Goal: Information Seeking & Learning: Learn about a topic

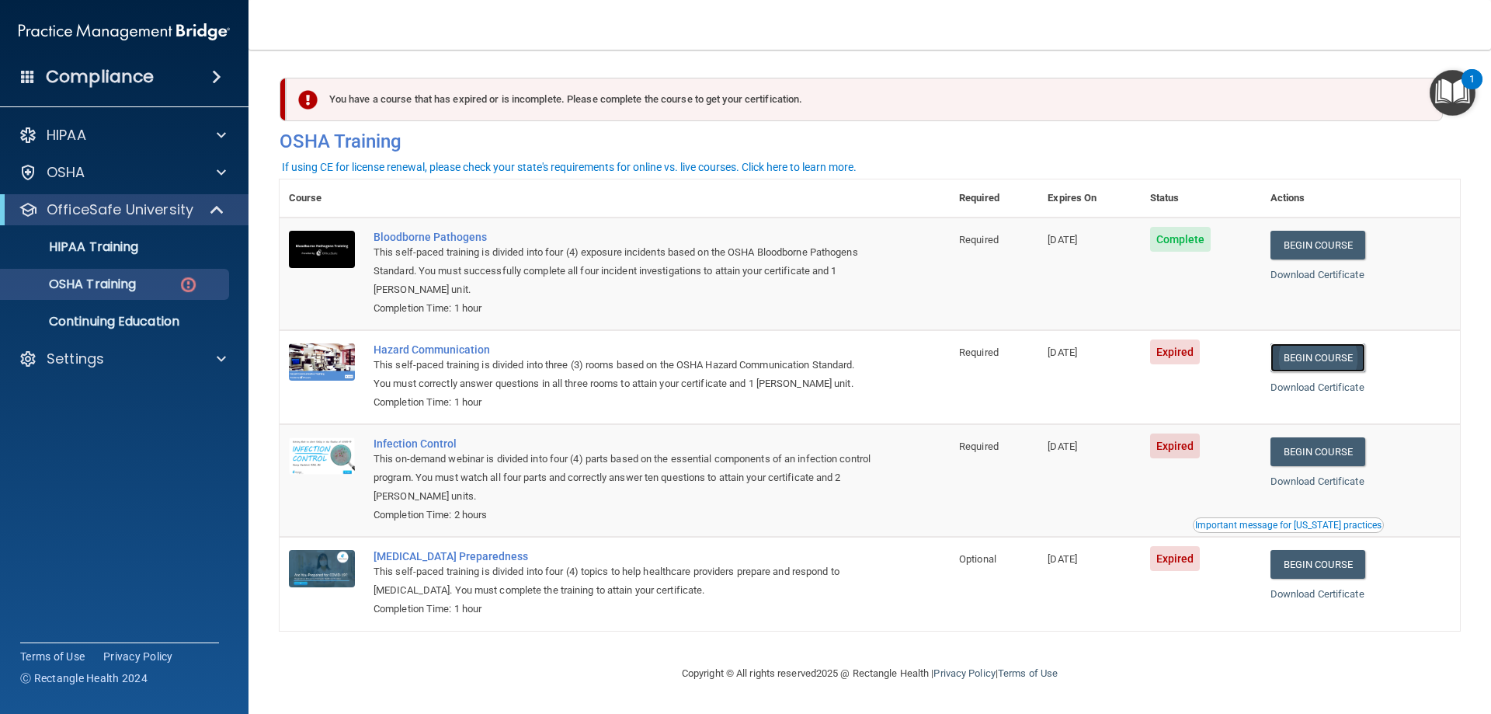
click at [1328, 360] on link "Begin Course" at bounding box center [1318, 357] width 95 height 29
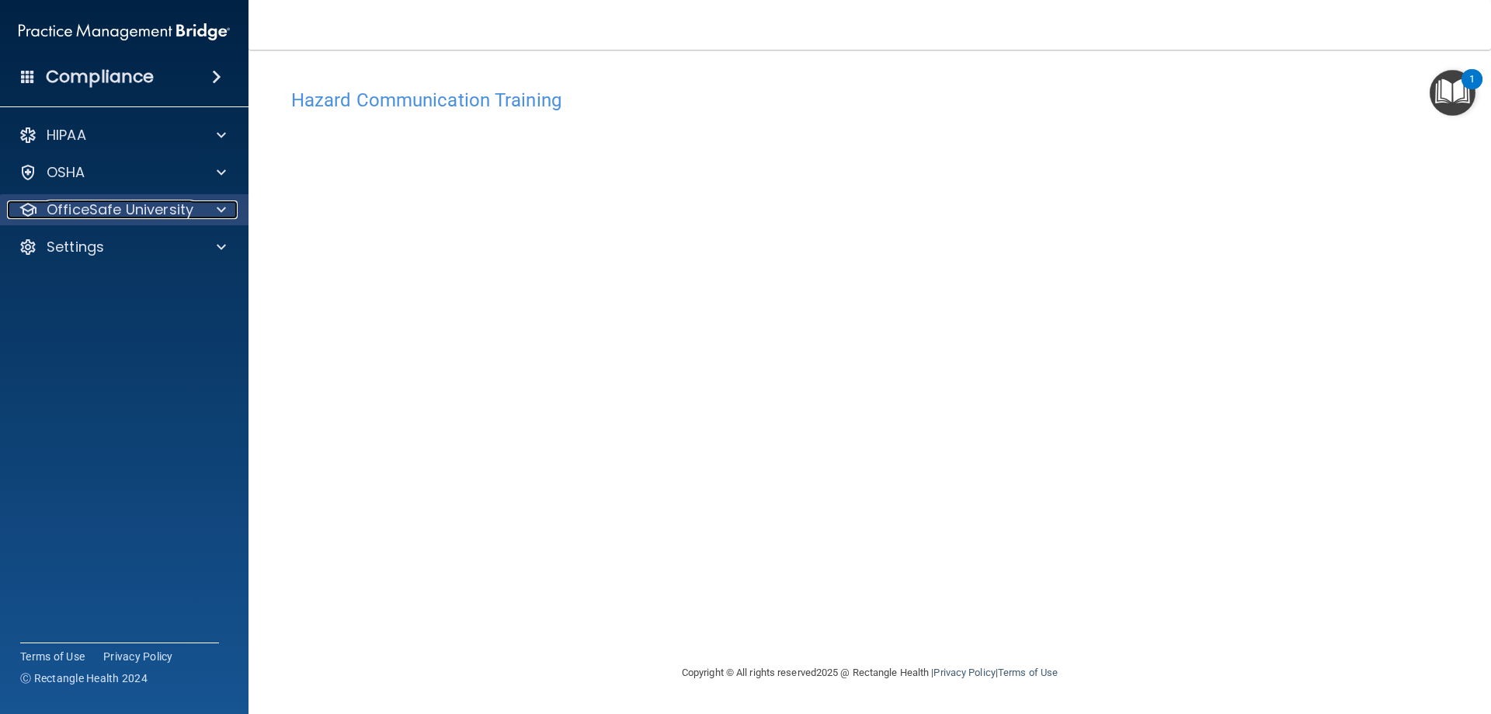
click at [119, 207] on p "OfficeSafe University" at bounding box center [120, 209] width 147 height 19
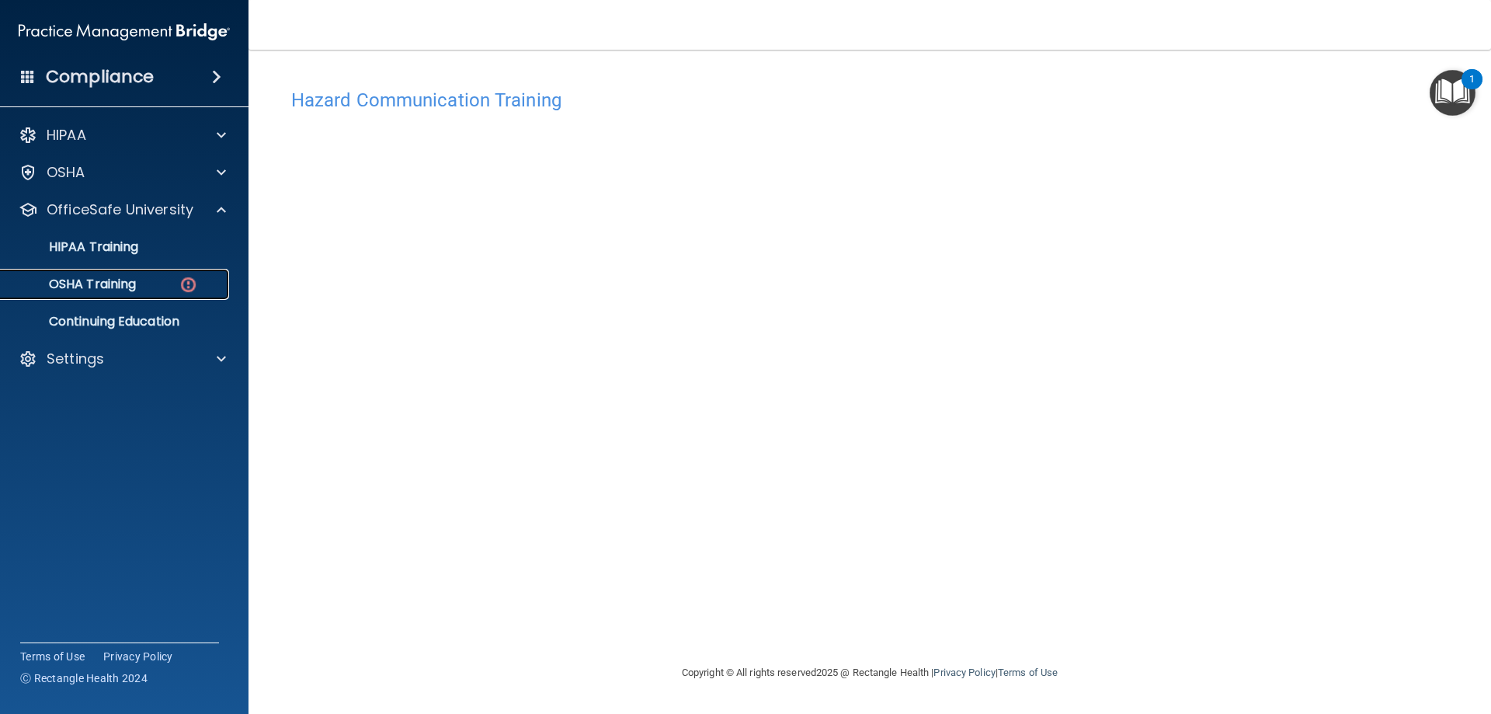
click at [131, 279] on p "OSHA Training" at bounding box center [73, 285] width 126 height 16
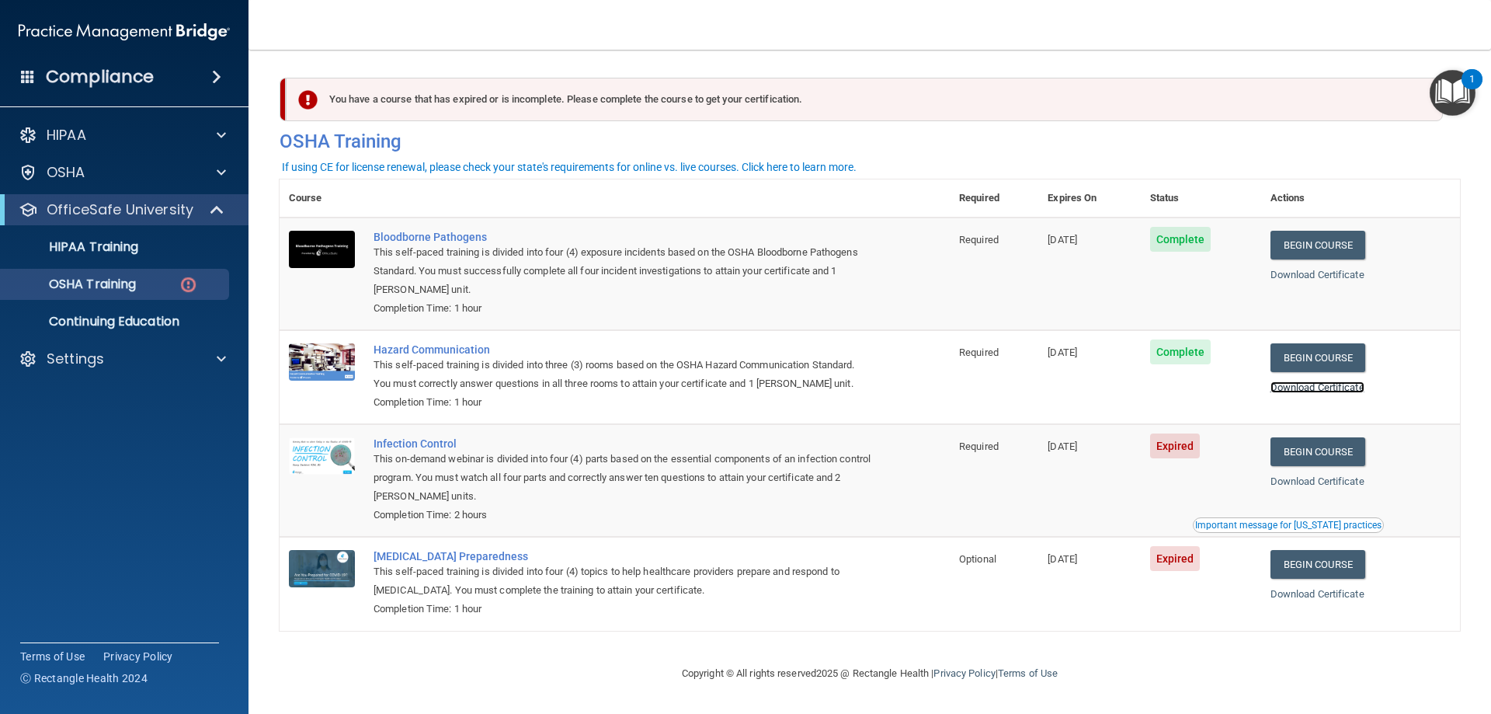
click at [1311, 383] on link "Download Certificate" at bounding box center [1318, 387] width 94 height 12
click at [1332, 277] on link "Download Certificate" at bounding box center [1318, 275] width 94 height 12
click at [1337, 451] on link "Begin Course" at bounding box center [1318, 451] width 95 height 29
